Goal: Transaction & Acquisition: Purchase product/service

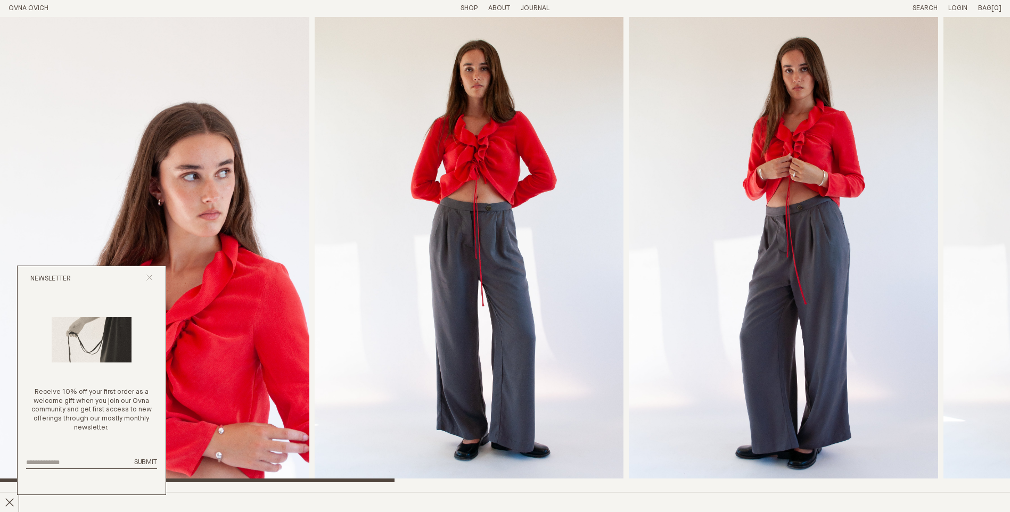
click at [148, 276] on icon "Close popup" at bounding box center [149, 277] width 7 height 7
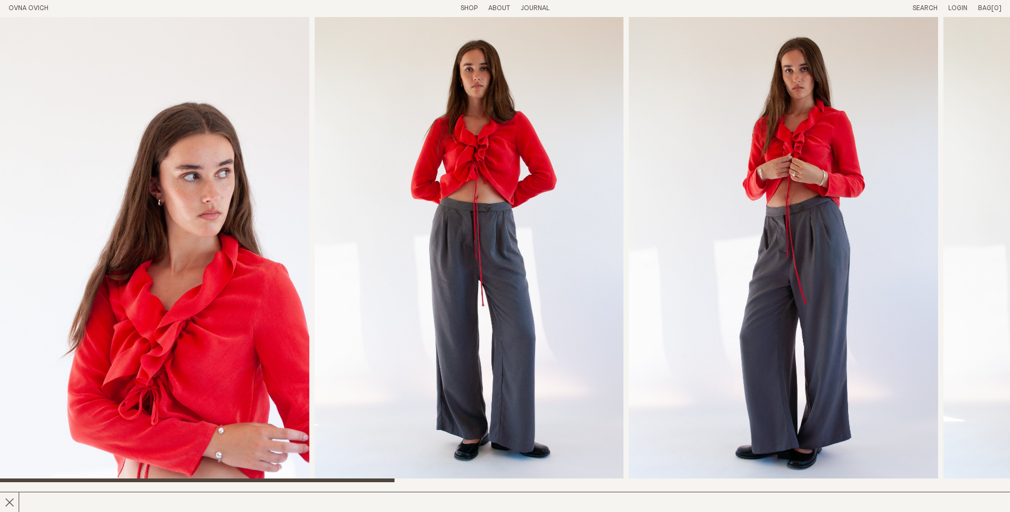
click at [35, 7] on link "OVNA OVICH" at bounding box center [29, 8] width 40 height 7
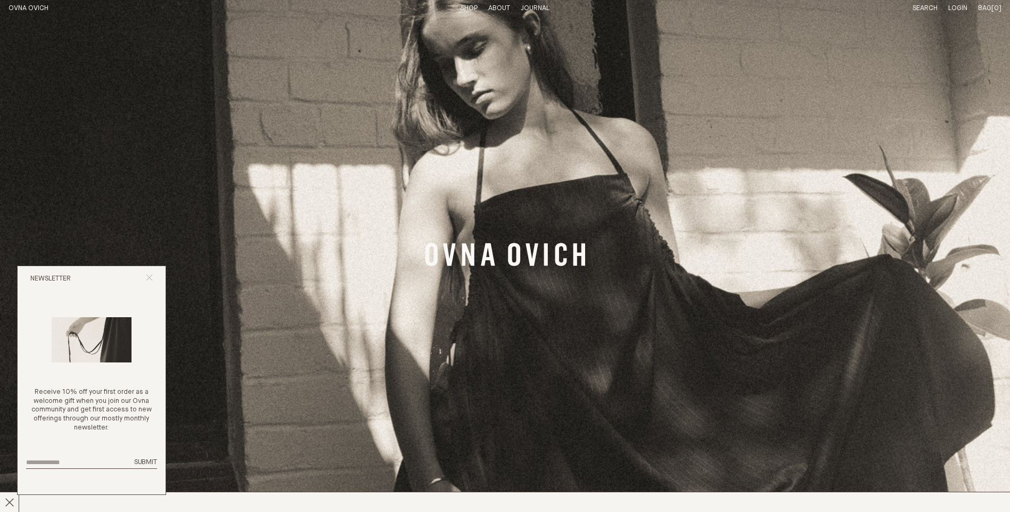
click at [146, 276] on icon "Close popup" at bounding box center [149, 277] width 7 height 7
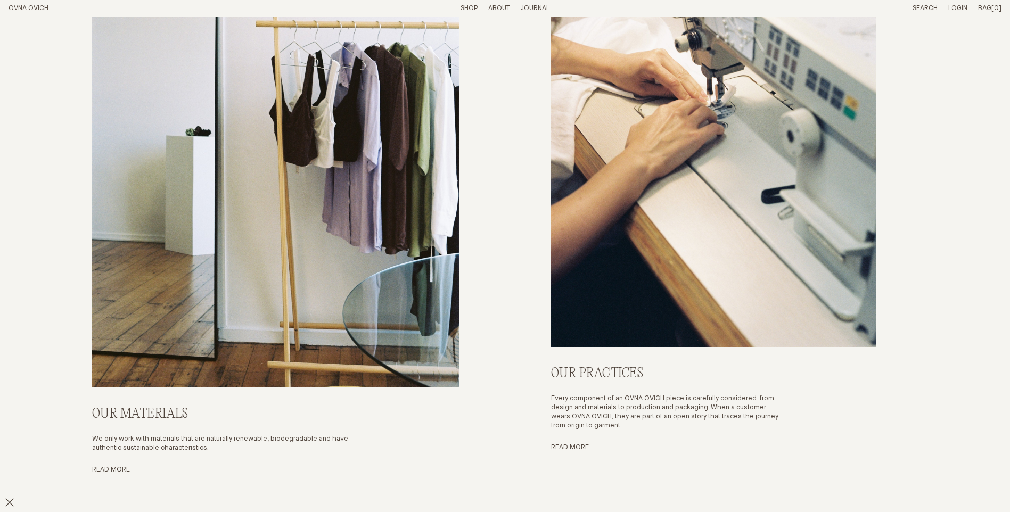
scroll to position [4739, 0]
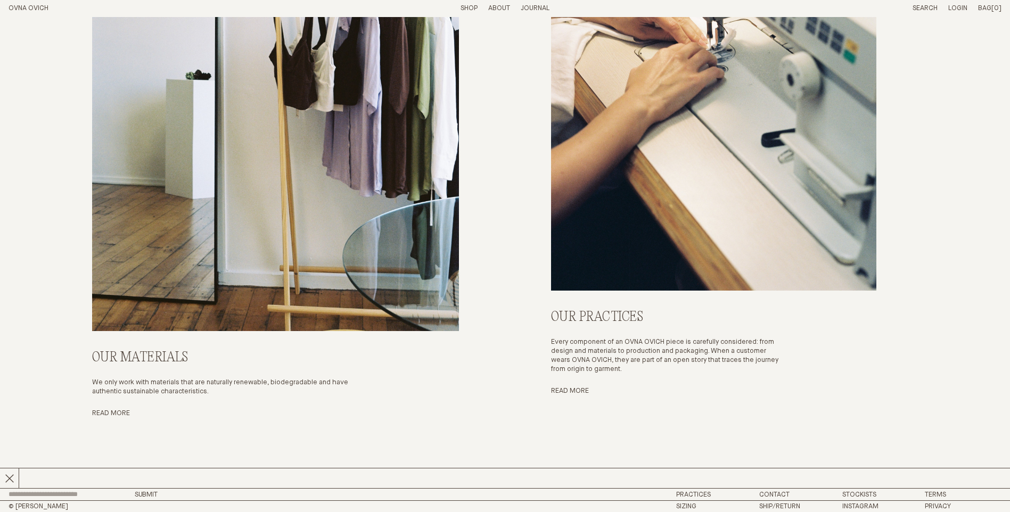
click at [469, 9] on link "Shop" at bounding box center [468, 8] width 17 height 7
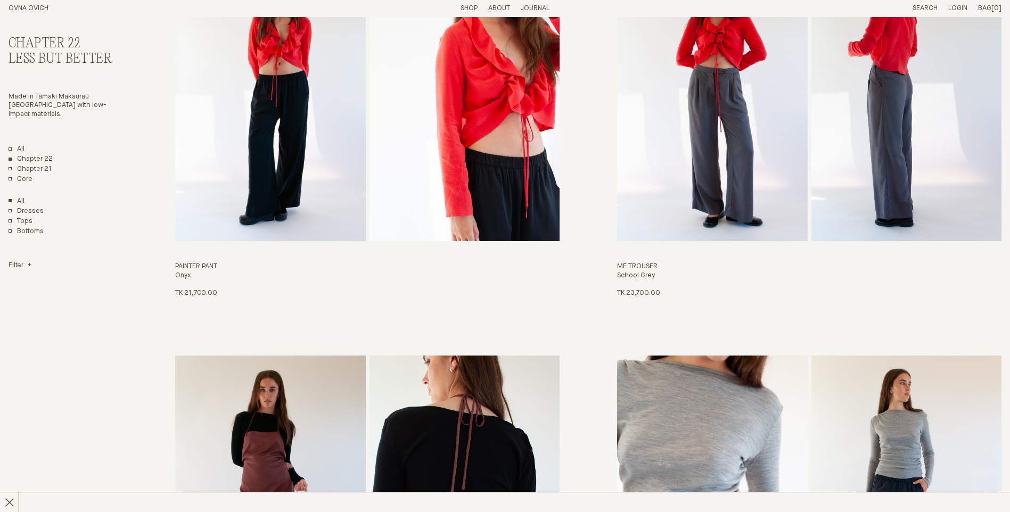
scroll to position [1277, 0]
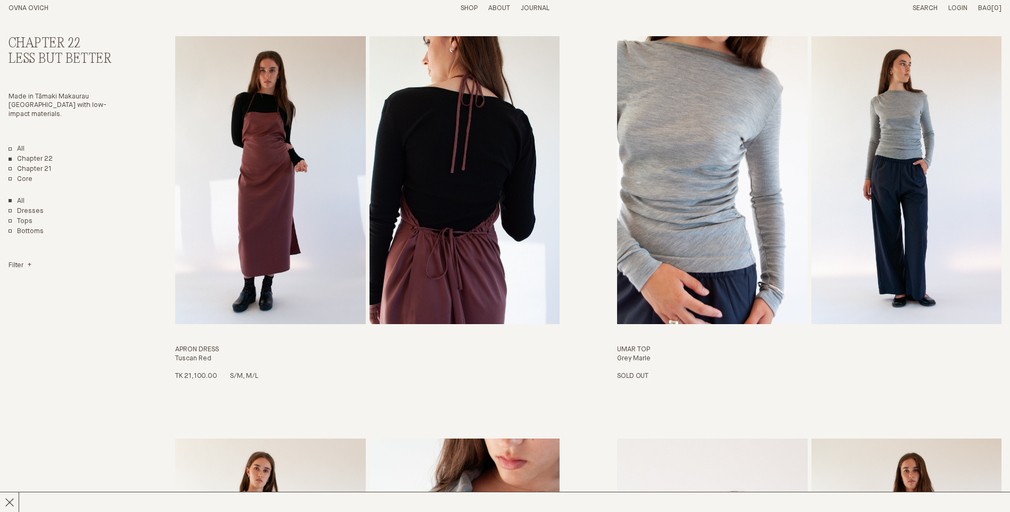
click at [471, 246] on img "Apron Dress" at bounding box center [464, 180] width 190 height 288
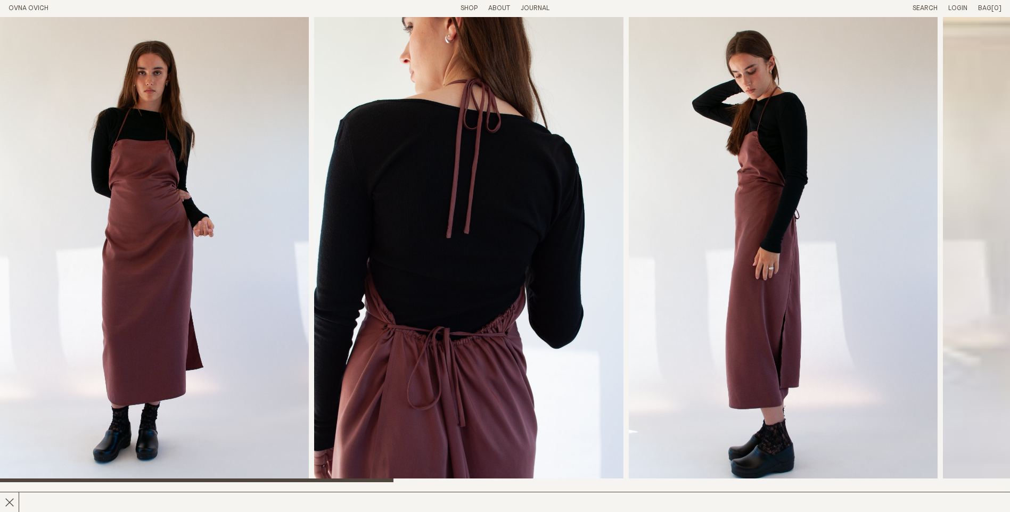
click at [629, 170] on img "3 / 8" at bounding box center [783, 249] width 309 height 465
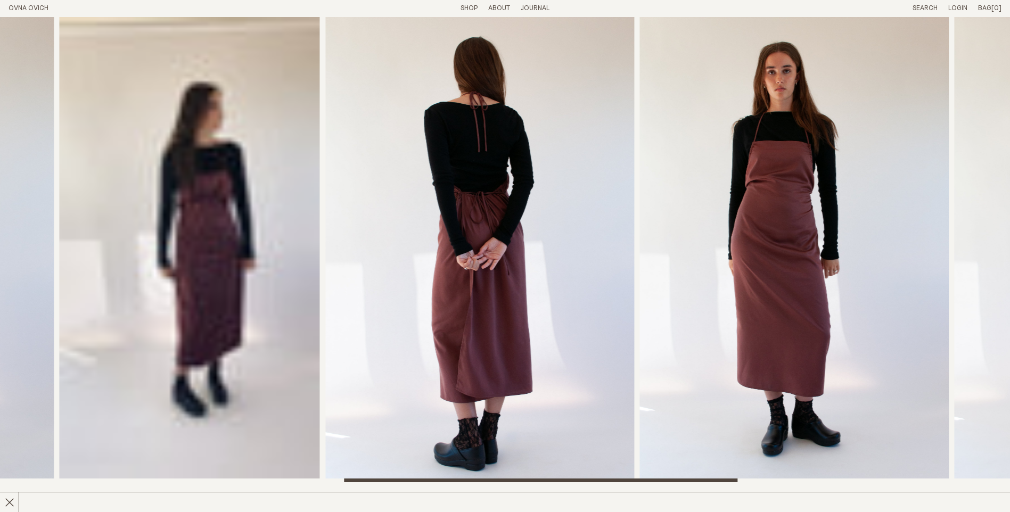
click at [640, 207] on img "6 / 8" at bounding box center [794, 249] width 309 height 465
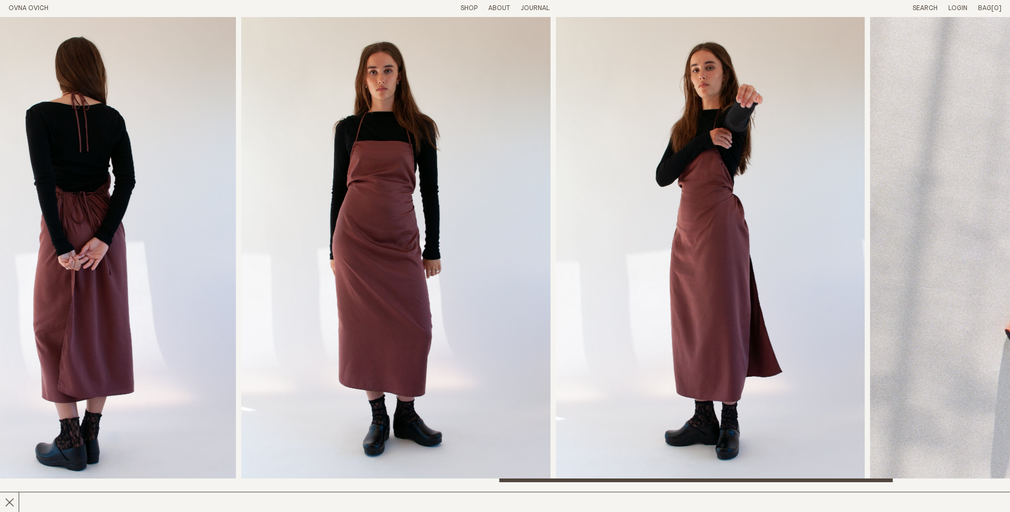
click at [551, 218] on img "6 / 8" at bounding box center [396, 249] width 309 height 465
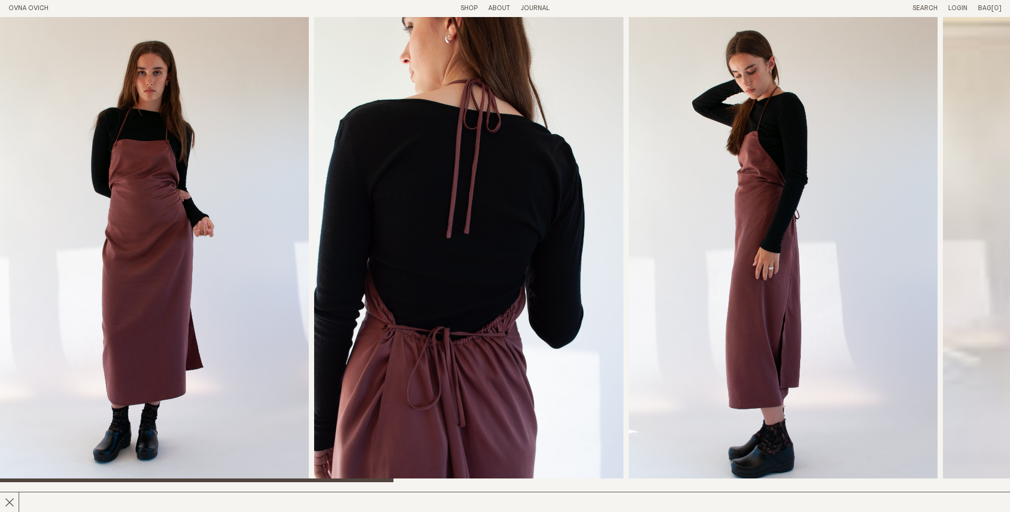
click at [629, 237] on img "3 / 8" at bounding box center [783, 249] width 309 height 465
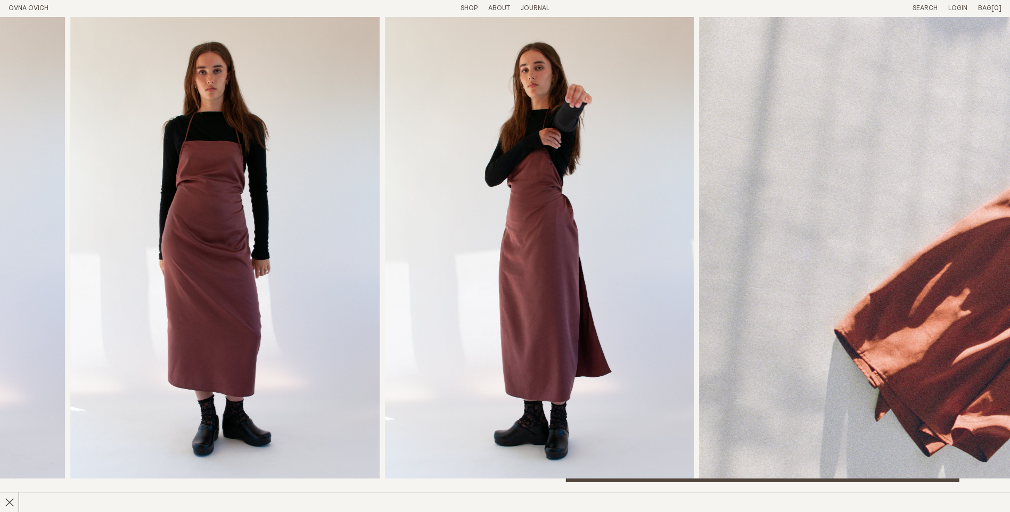
click at [629, 252] on img "7 / 8" at bounding box center [539, 249] width 309 height 465
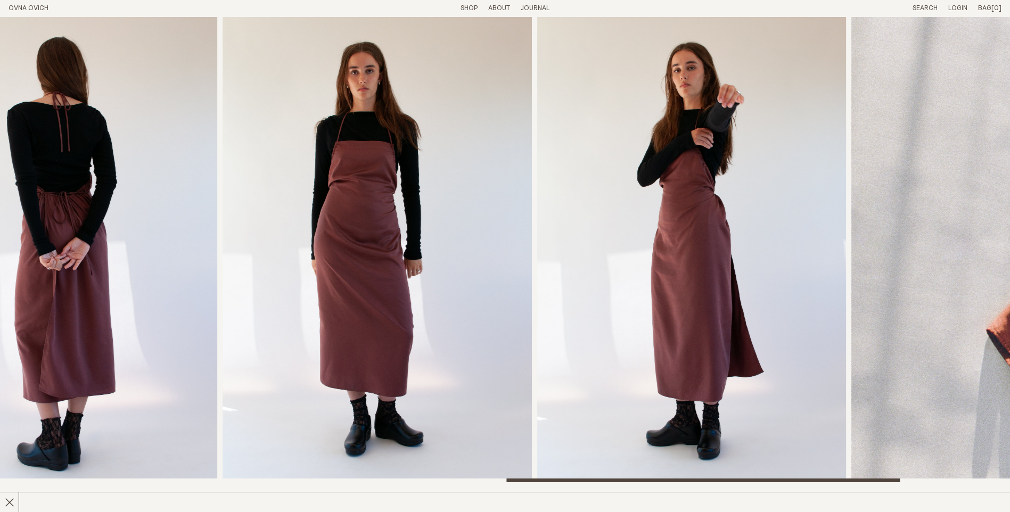
click at [532, 258] on img "6 / 8" at bounding box center [377, 249] width 309 height 465
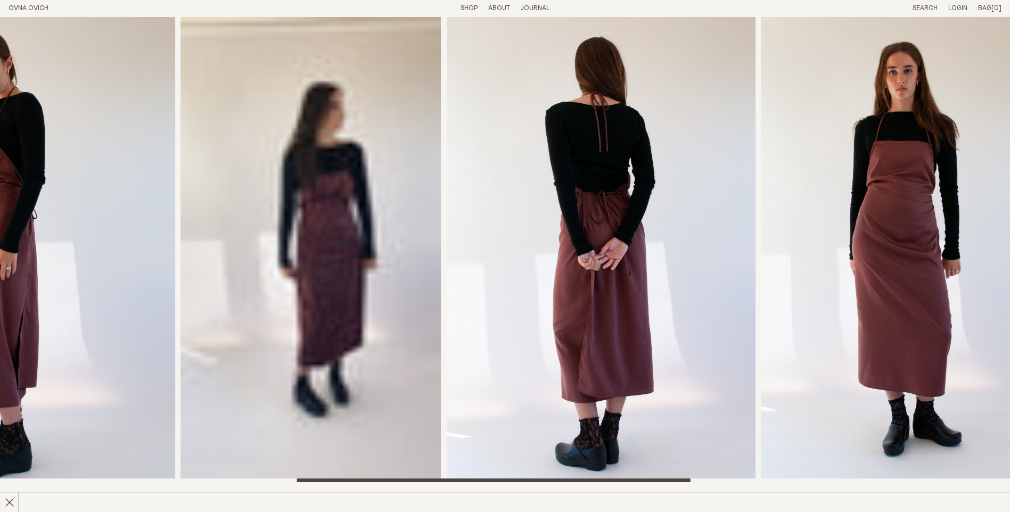
click at [556, 261] on img "5 / 8" at bounding box center [601, 249] width 309 height 465
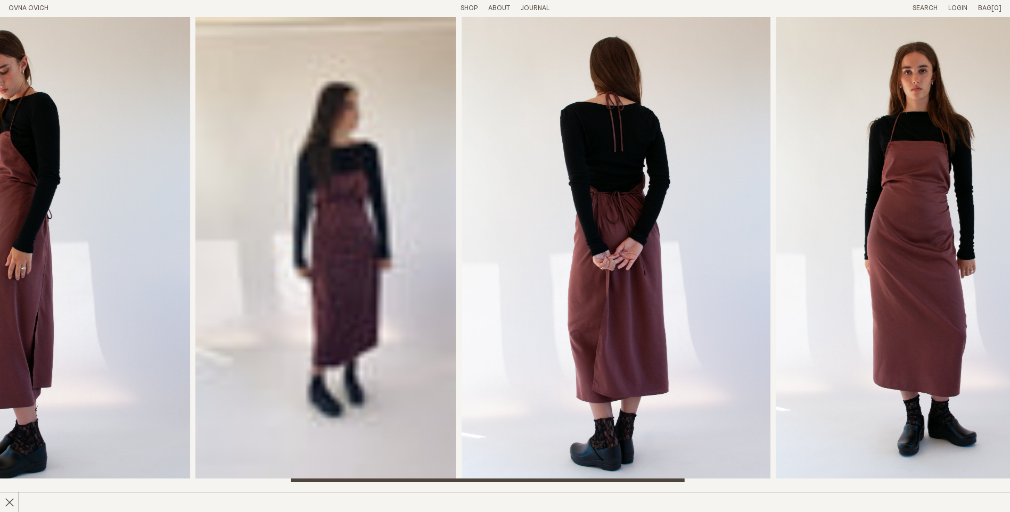
click at [359, 251] on video "Apron Dress" at bounding box center [326, 249] width 260 height 465
click at [354, 251] on video "Apron Dress" at bounding box center [326, 249] width 260 height 465
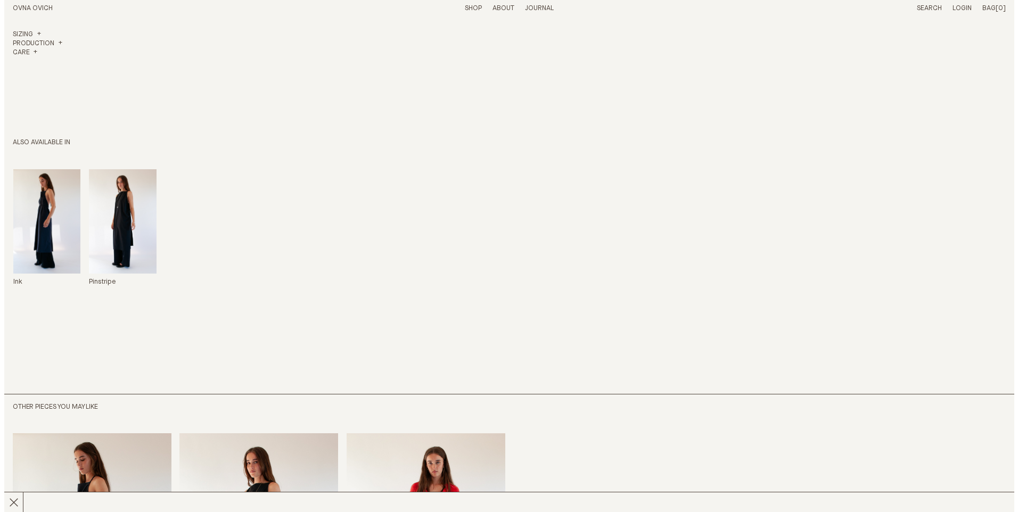
scroll to position [321, 0]
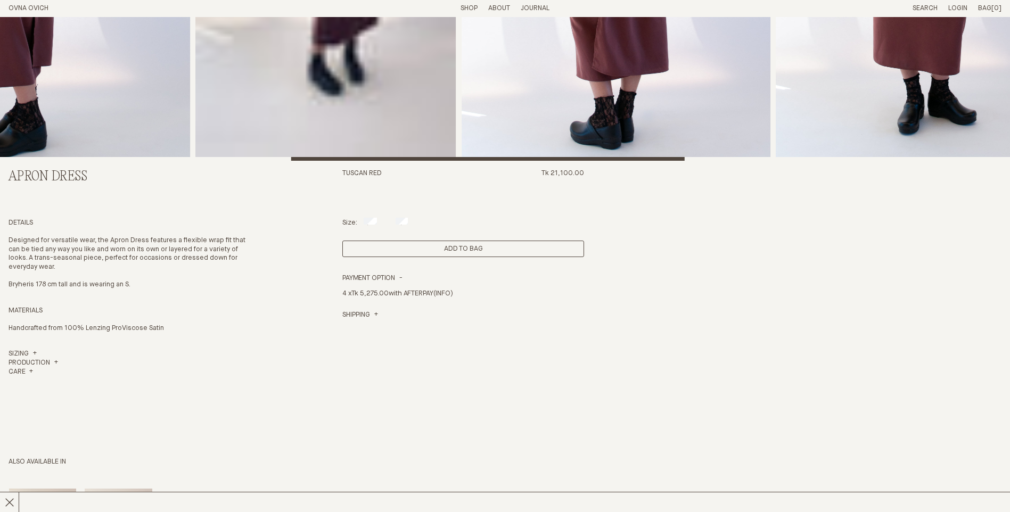
click at [472, 245] on button "Add to Bag" at bounding box center [463, 249] width 242 height 16
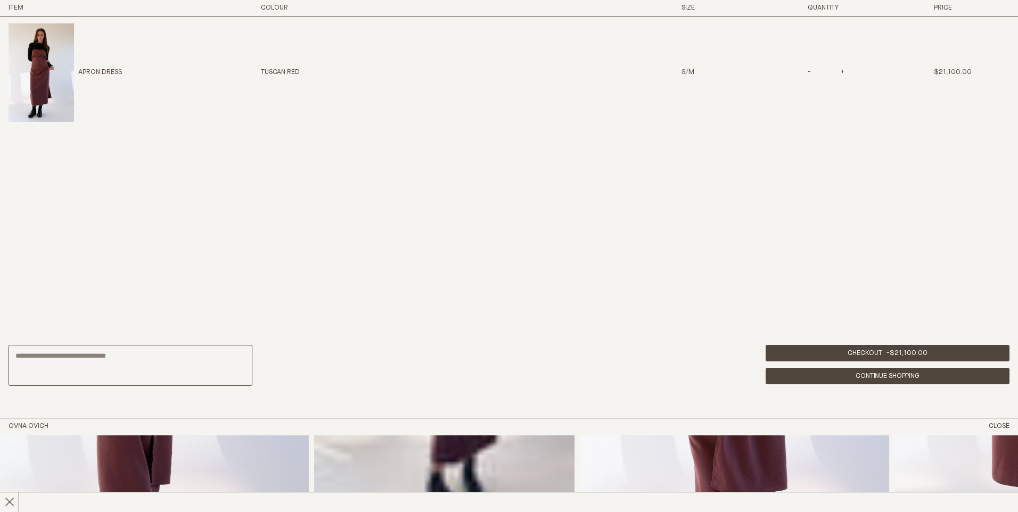
click at [907, 375] on link "Continue Shopping" at bounding box center [887, 376] width 244 height 16
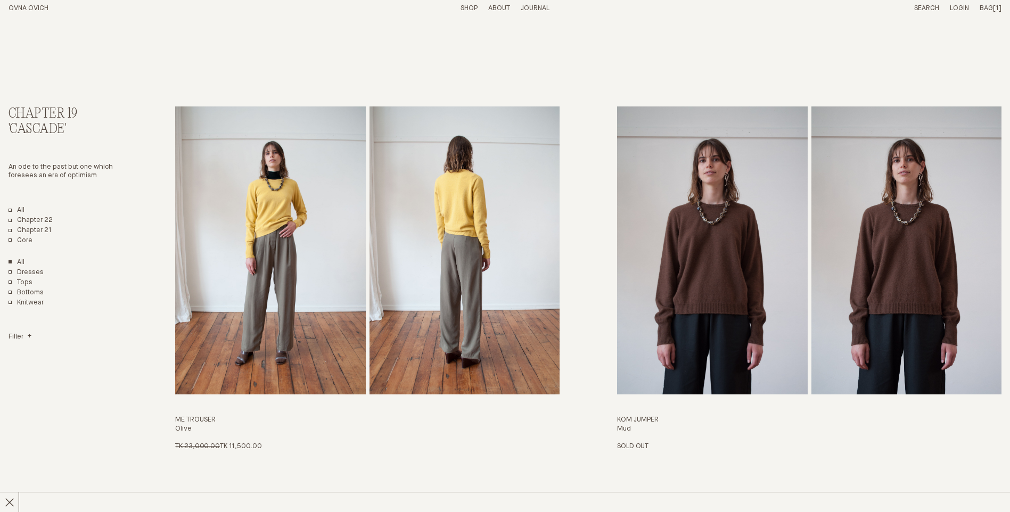
click at [529, 5] on link "Journal" at bounding box center [535, 8] width 29 height 7
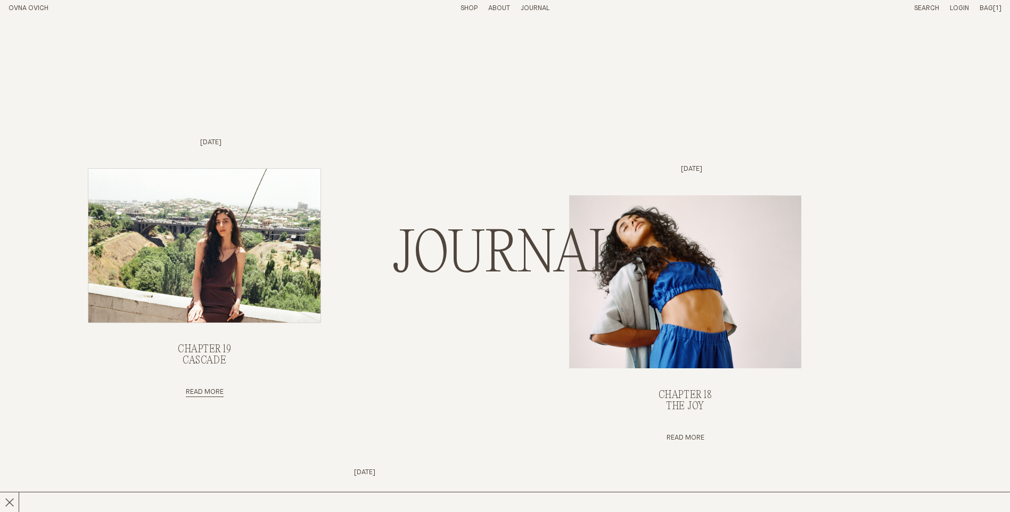
scroll to position [319, 0]
